Goal: Task Accomplishment & Management: Manage account settings

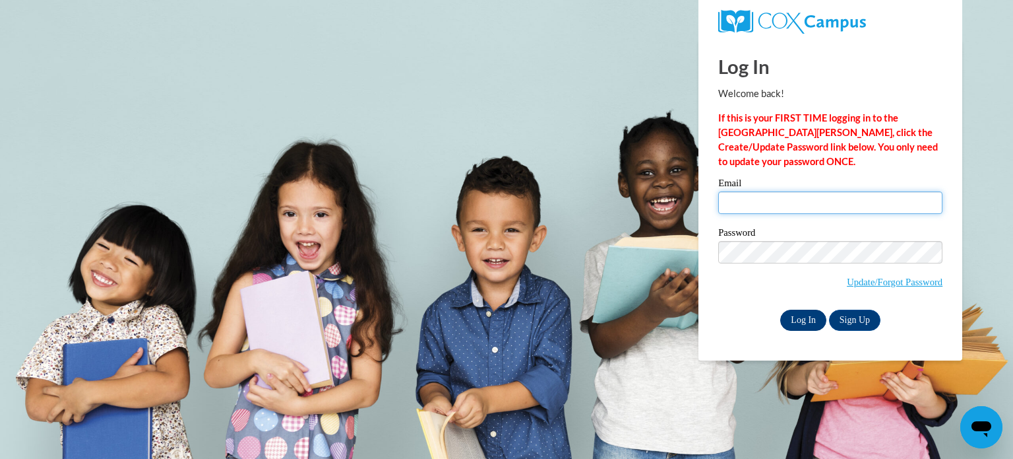
type input "[EMAIL_ADDRESS][PERSON_NAME][DOMAIN_NAME]"
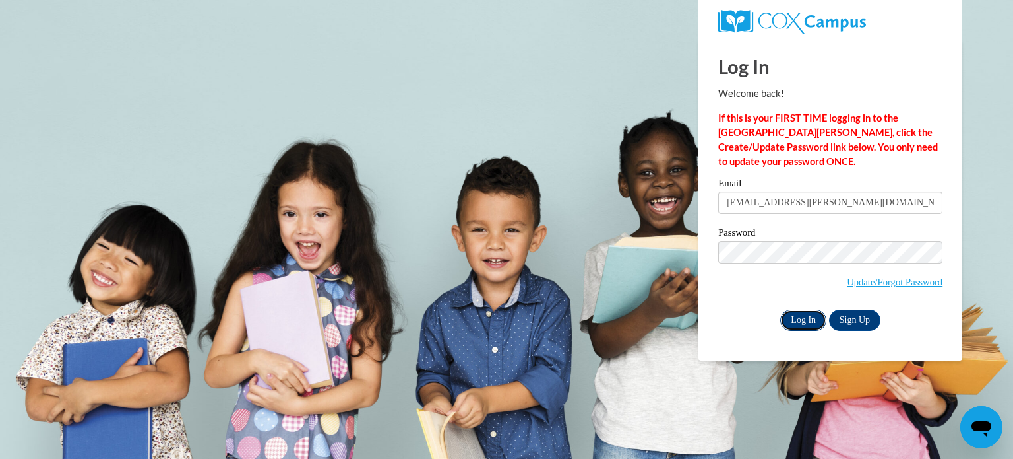
click at [816, 325] on input "Log In" at bounding box center [803, 319] width 46 height 21
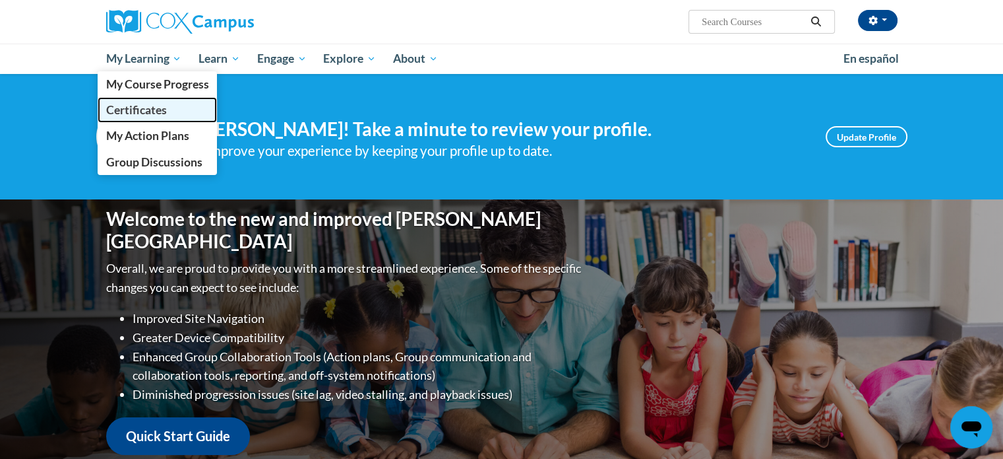
click at [151, 109] on span "Certificates" at bounding box center [136, 110] width 61 height 14
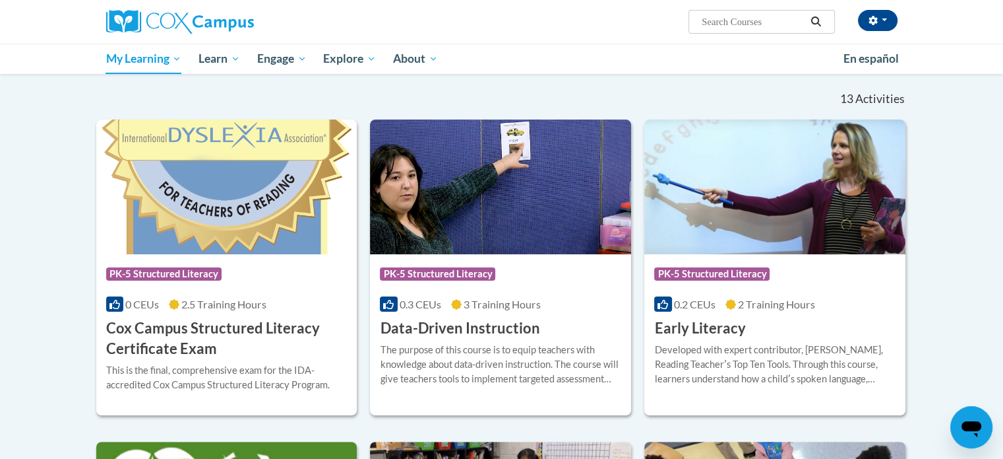
scroll to position [66, 0]
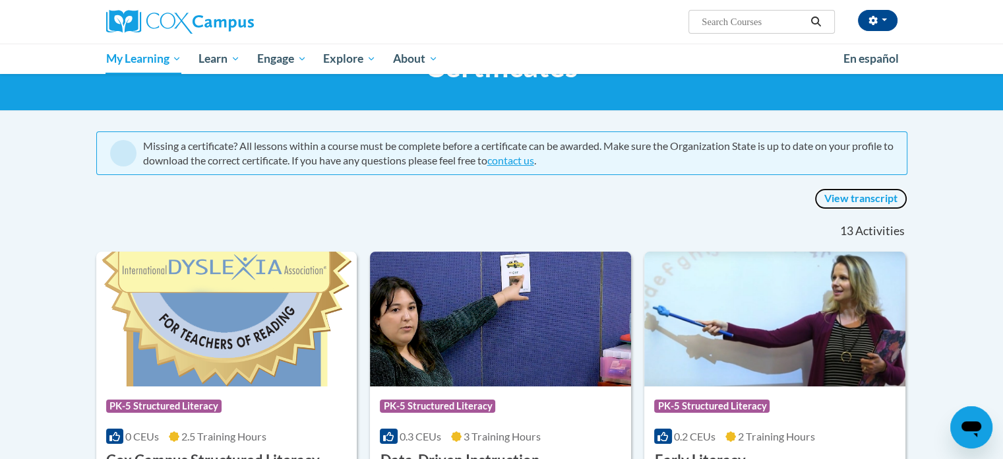
click at [855, 206] on link "View transcript" at bounding box center [861, 198] width 93 height 21
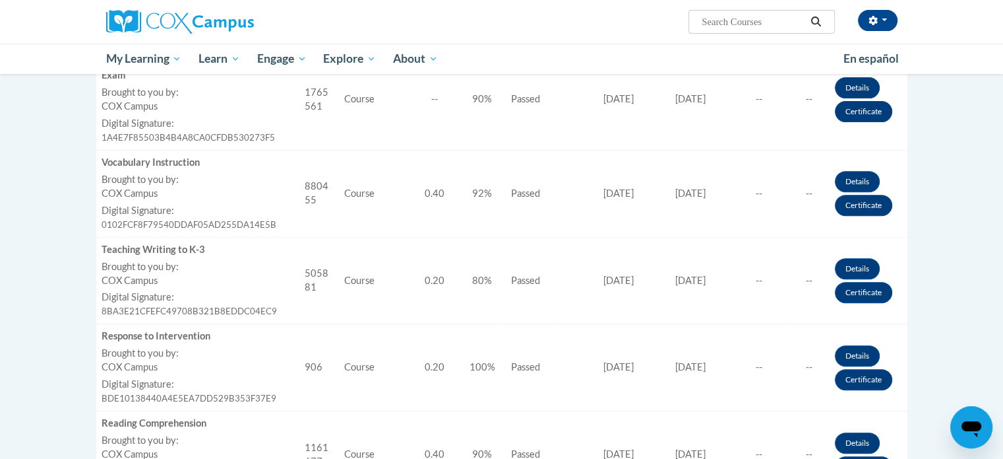
scroll to position [396, 0]
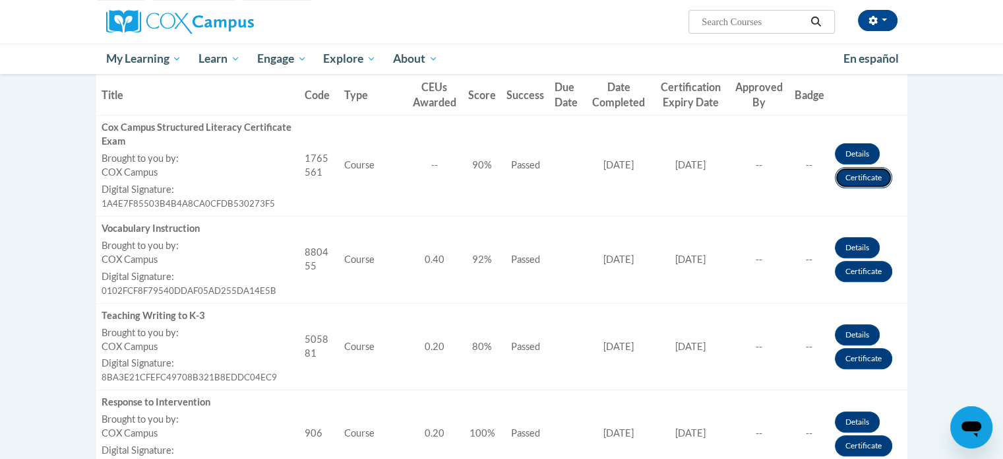
click at [876, 174] on link "Certificate" at bounding box center [863, 177] width 57 height 21
